Goal: Task Accomplishment & Management: Manage account settings

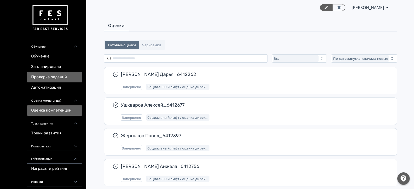
click at [60, 75] on link "Проверка заданий" at bounding box center [54, 77] width 55 height 10
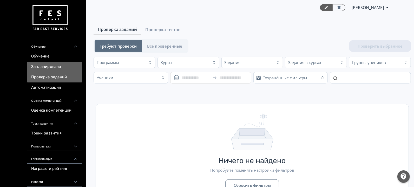
click at [52, 65] on link "Запланировано" at bounding box center [54, 67] width 55 height 10
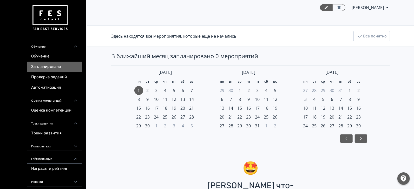
click at [51, 54] on link "Обучение" at bounding box center [54, 56] width 55 height 10
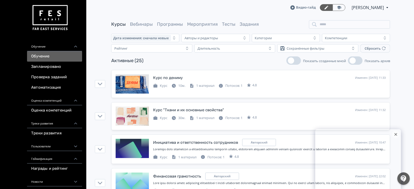
click at [397, 137] on div at bounding box center [396, 135] width 8 height 8
click at [210, 22] on link "Мероприятия" at bounding box center [202, 24] width 31 height 6
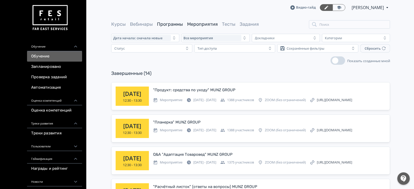
click at [157, 24] on link "Программы" at bounding box center [170, 24] width 26 height 6
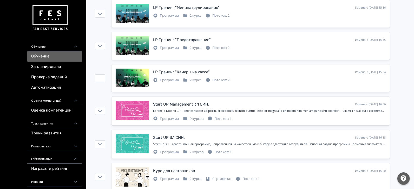
scroll to position [138, 0]
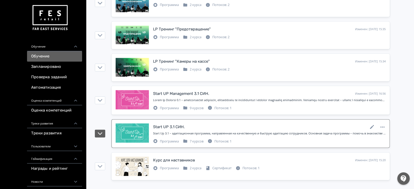
click at [220, 125] on div "Start UP 3.1 СИН. Изменен: [DATE] 16:18" at bounding box center [269, 127] width 233 height 7
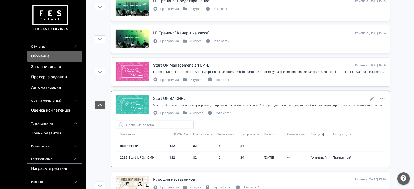
scroll to position [177, 0]
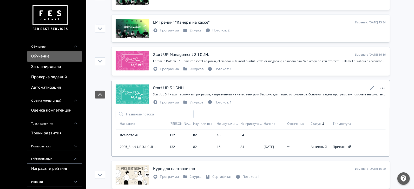
click at [383, 88] on icon at bounding box center [383, 88] width 4 height 1
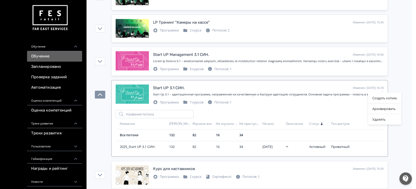
click at [354, 87] on div "Создать копию Архивировать Удалить" at bounding box center [208, 94] width 416 height 189
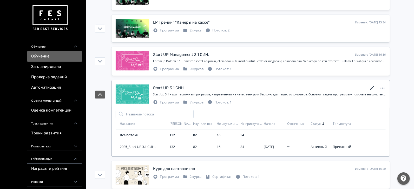
click at [372, 87] on icon at bounding box center [372, 88] width 4 height 4
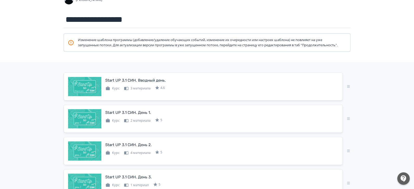
scroll to position [0, 0]
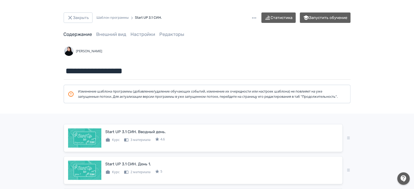
click at [118, 37] on span "Внешний вид" at bounding box center [111, 34] width 30 height 7
click at [123, 33] on link "Внешний вид" at bounding box center [111, 34] width 30 height 6
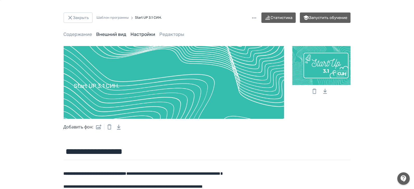
click at [145, 35] on link "Настройки" at bounding box center [143, 34] width 25 height 6
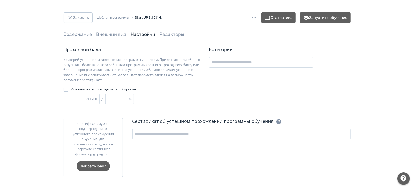
scroll to position [0, 0]
click at [114, 34] on link "Внешний вид" at bounding box center [111, 34] width 30 height 6
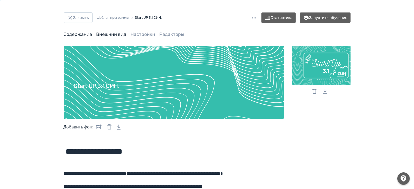
click at [87, 33] on link "Содержание" at bounding box center [78, 34] width 29 height 6
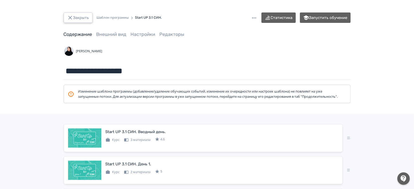
click at [77, 16] on button "Закрыть" at bounding box center [78, 17] width 29 height 10
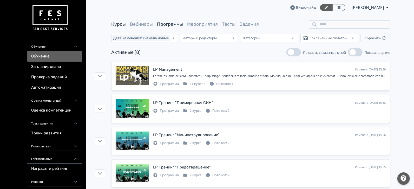
click at [116, 23] on link "Курсы" at bounding box center [118, 24] width 15 height 6
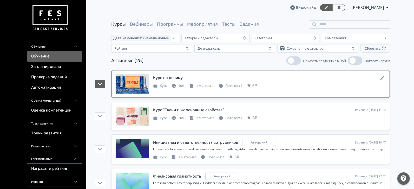
click at [206, 81] on div "Курс по дениму Изменен: [DATE] 11:33" at bounding box center [269, 77] width 233 height 7
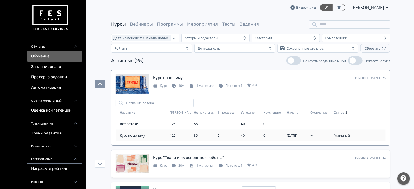
click at [230, 134] on div "0" at bounding box center [228, 135] width 21 height 5
click at [134, 136] on span "Курс по дениму" at bounding box center [144, 135] width 48 height 5
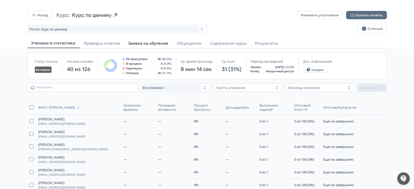
click at [157, 45] on span "Заявки на обучение" at bounding box center [148, 43] width 40 height 5
